Goal: Check status: Check status

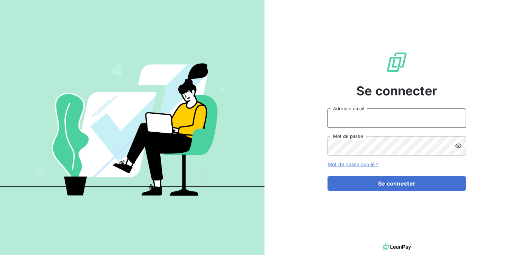
type input "[EMAIL_ADDRESS][DOMAIN_NAME]"
click at [365, 193] on div "Se connecter [EMAIL_ADDRESS][DOMAIN_NAME] Adresse email Mot de passe Mot de pas…" at bounding box center [396, 121] width 138 height 242
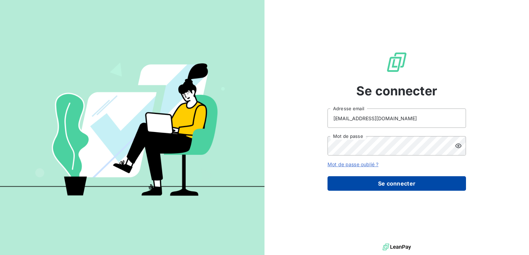
click at [367, 184] on button "Se connecter" at bounding box center [396, 183] width 138 height 15
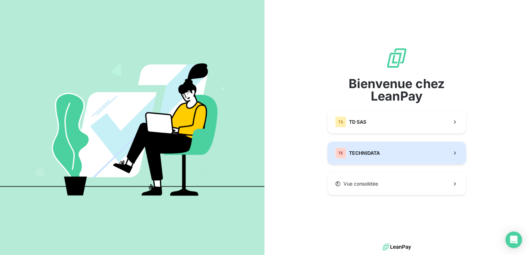
click at [351, 149] on div "TE TECHNIDATA" at bounding box center [357, 153] width 45 height 11
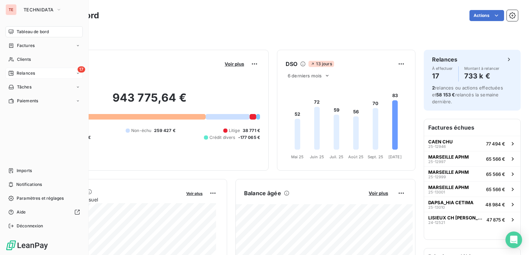
click at [18, 77] on div "17 Relances" at bounding box center [44, 73] width 77 height 11
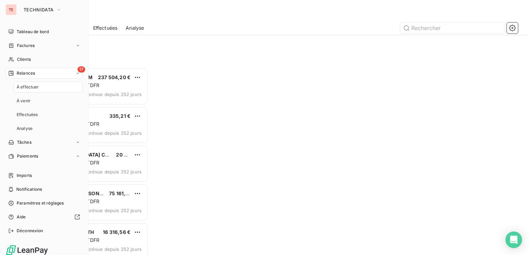
scroll to position [182, 109]
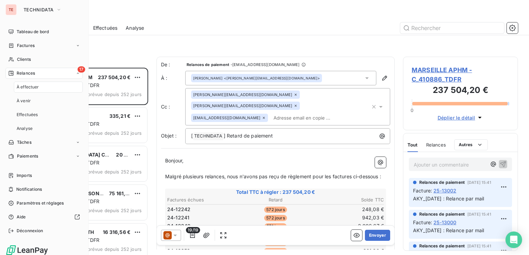
click at [28, 74] on span "Relances" at bounding box center [26, 73] width 18 height 6
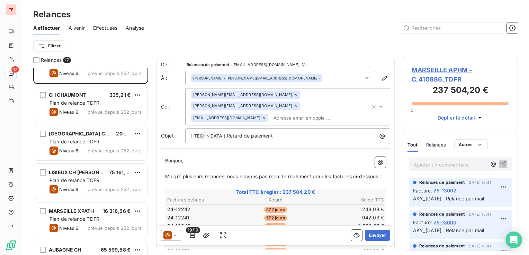
scroll to position [0, 0]
